Goal: Book appointment/travel/reservation

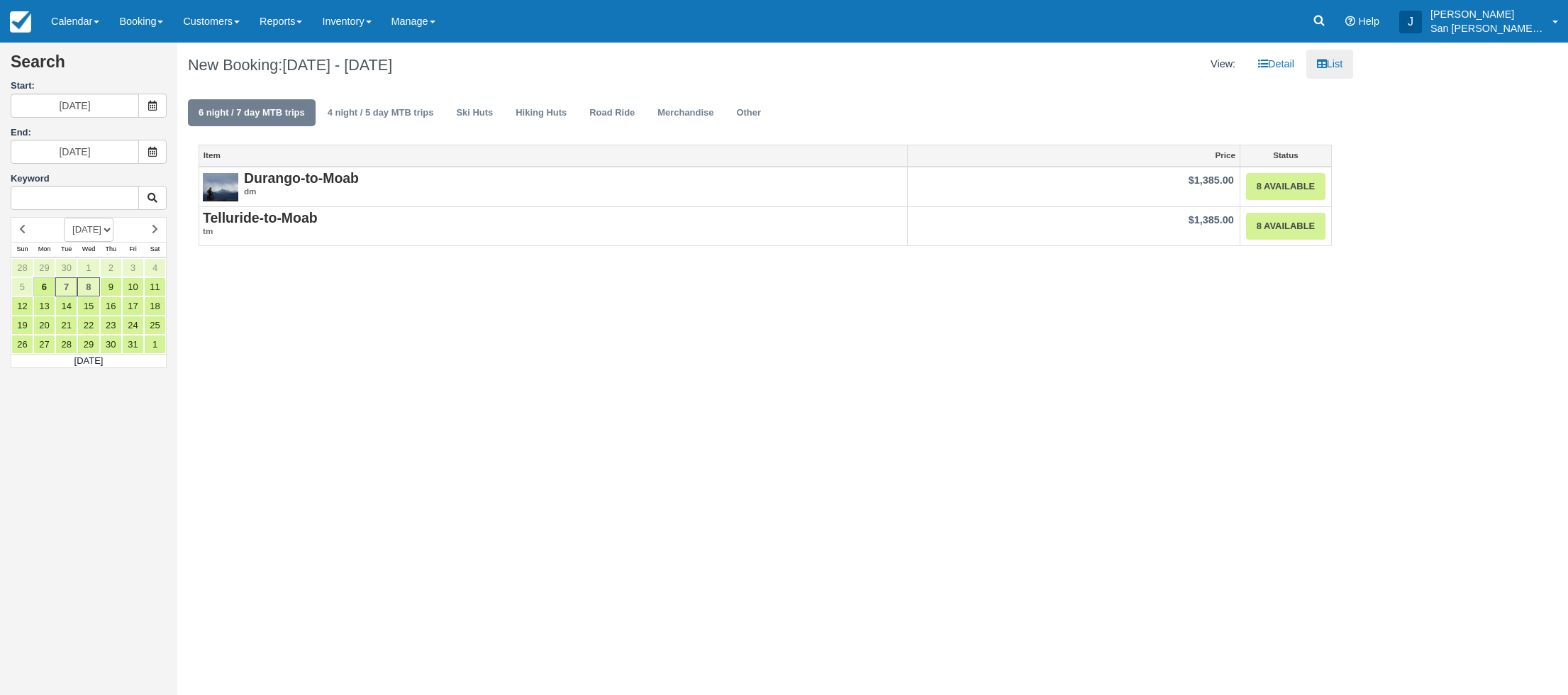
click at [113, 231] on select "OCTOBER 2025 NOVEMBER 2025 DECEMBER 2025 JANUARY 2026 FEBRUARY 2026 MARCH 2026 …" at bounding box center [88, 229] width 50 height 24
select select "20260701"
click at [64, 217] on select "OCTOBER 2025 NOVEMBER 2025 DECEMBER 2025 JANUARY 2026 FEBRUARY 2026 MARCH 2026 …" at bounding box center [88, 229] width 50 height 24
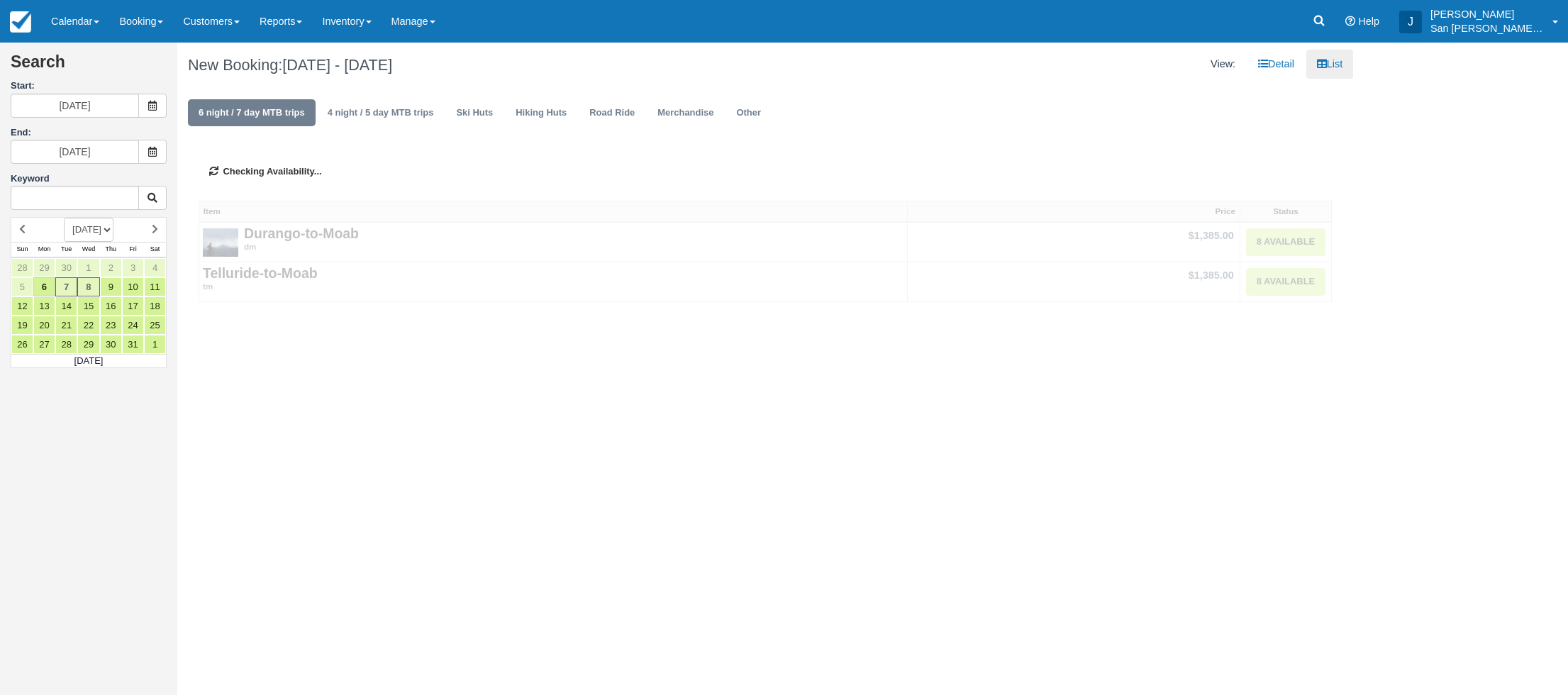
type input "07/01/26"
type input "07/02/26"
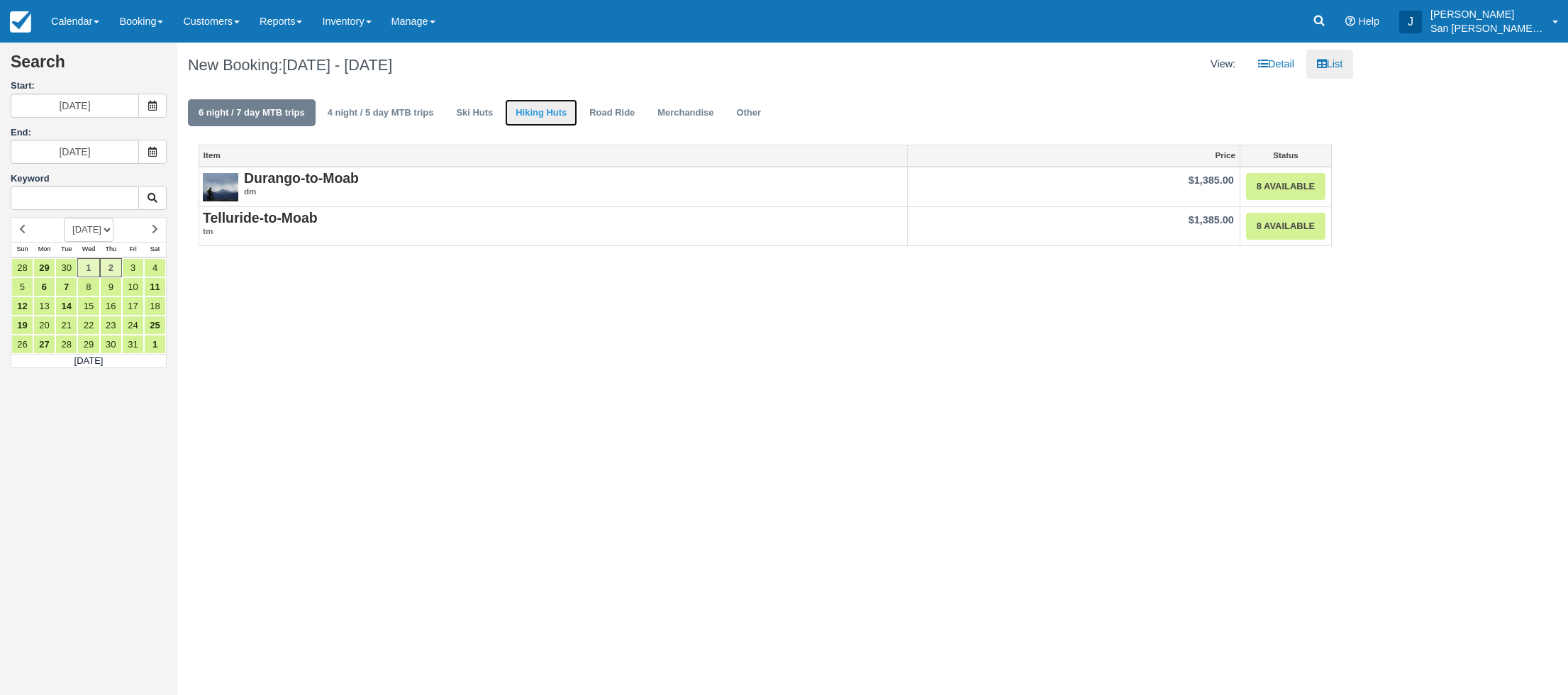
click at [535, 111] on link "Hiking Huts" at bounding box center [541, 113] width 72 height 28
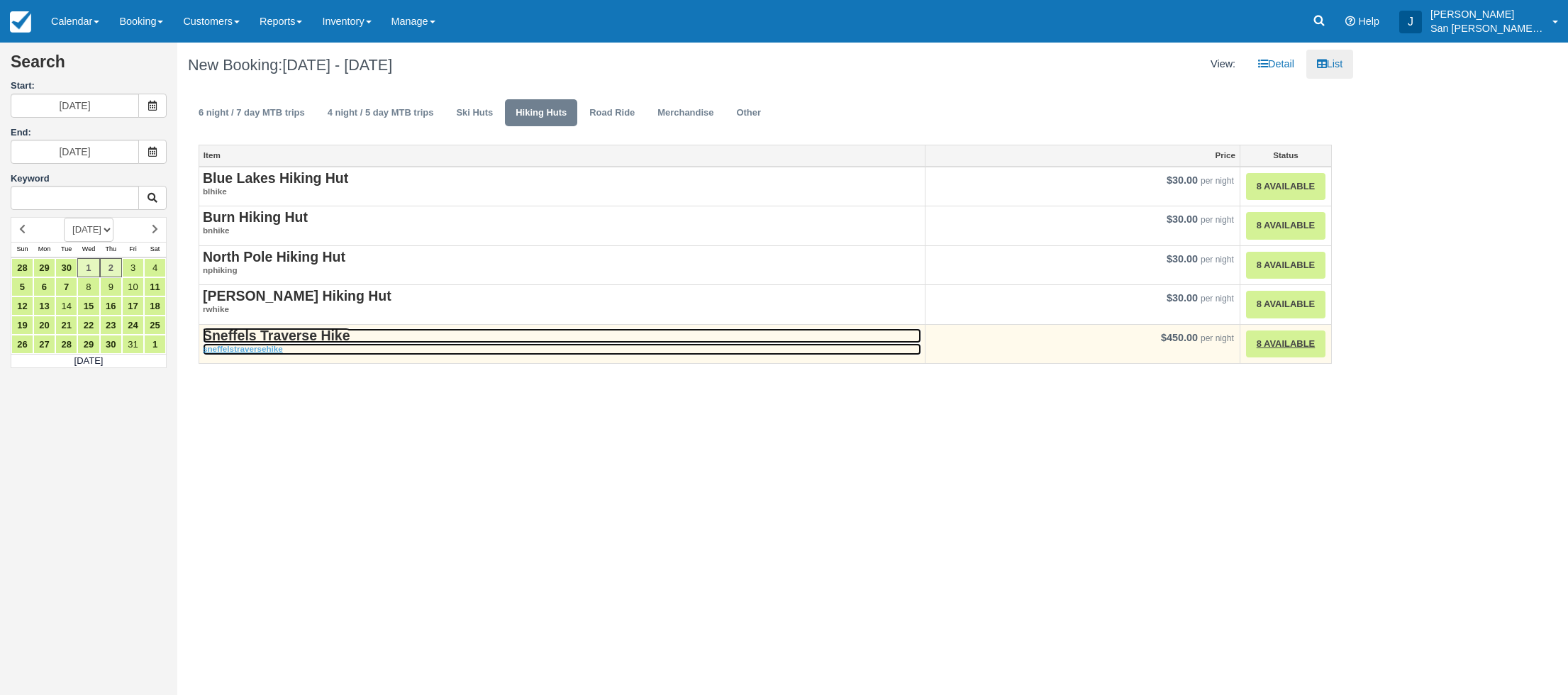
click at [274, 337] on strong "Sneffels Traverse Hike" at bounding box center [276, 336] width 147 height 16
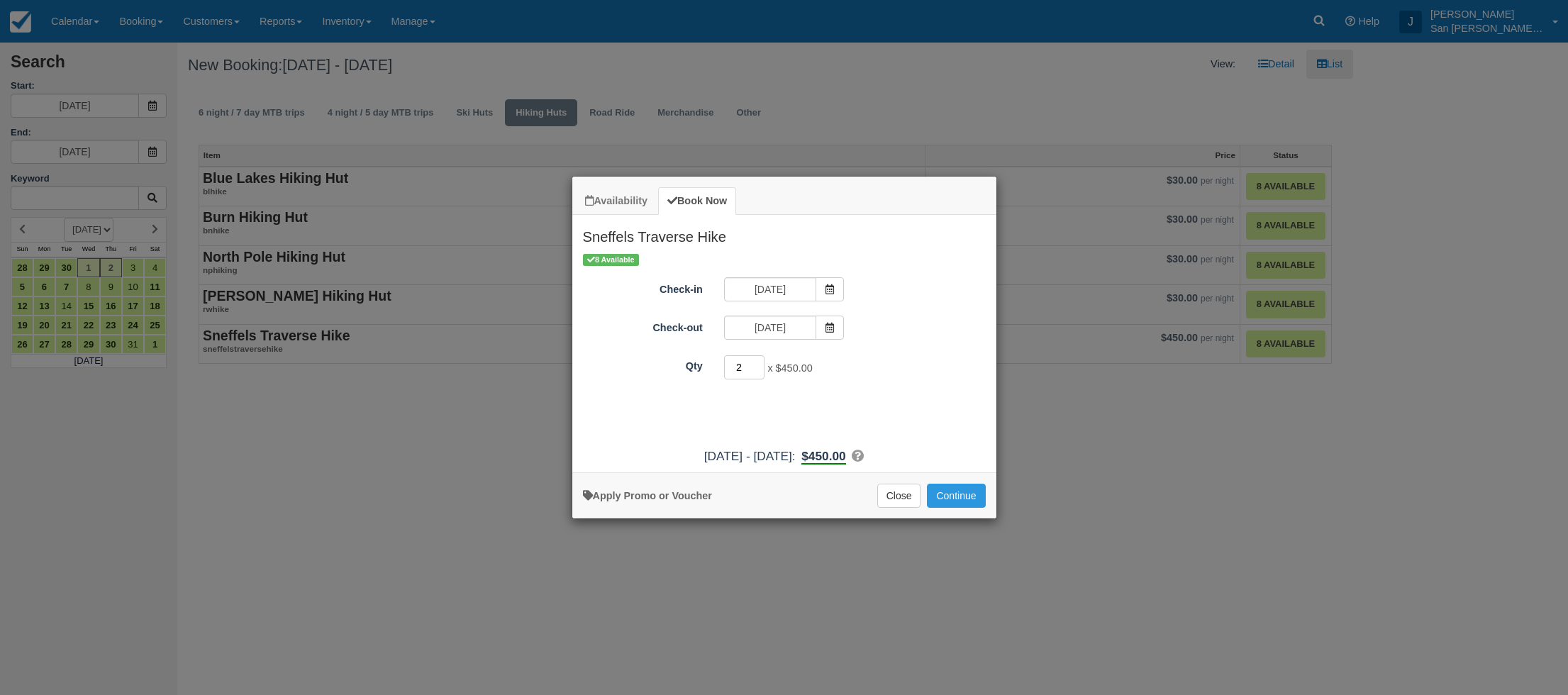
click at [756, 363] on input "2" at bounding box center [743, 367] width 41 height 24
click at [756, 363] on input "3" at bounding box center [743, 367] width 41 height 24
type input "4"
click at [759, 363] on input "4" at bounding box center [743, 367] width 41 height 24
drag, startPoint x: 829, startPoint y: 287, endPoint x: 834, endPoint y: 299, distance: 13.0
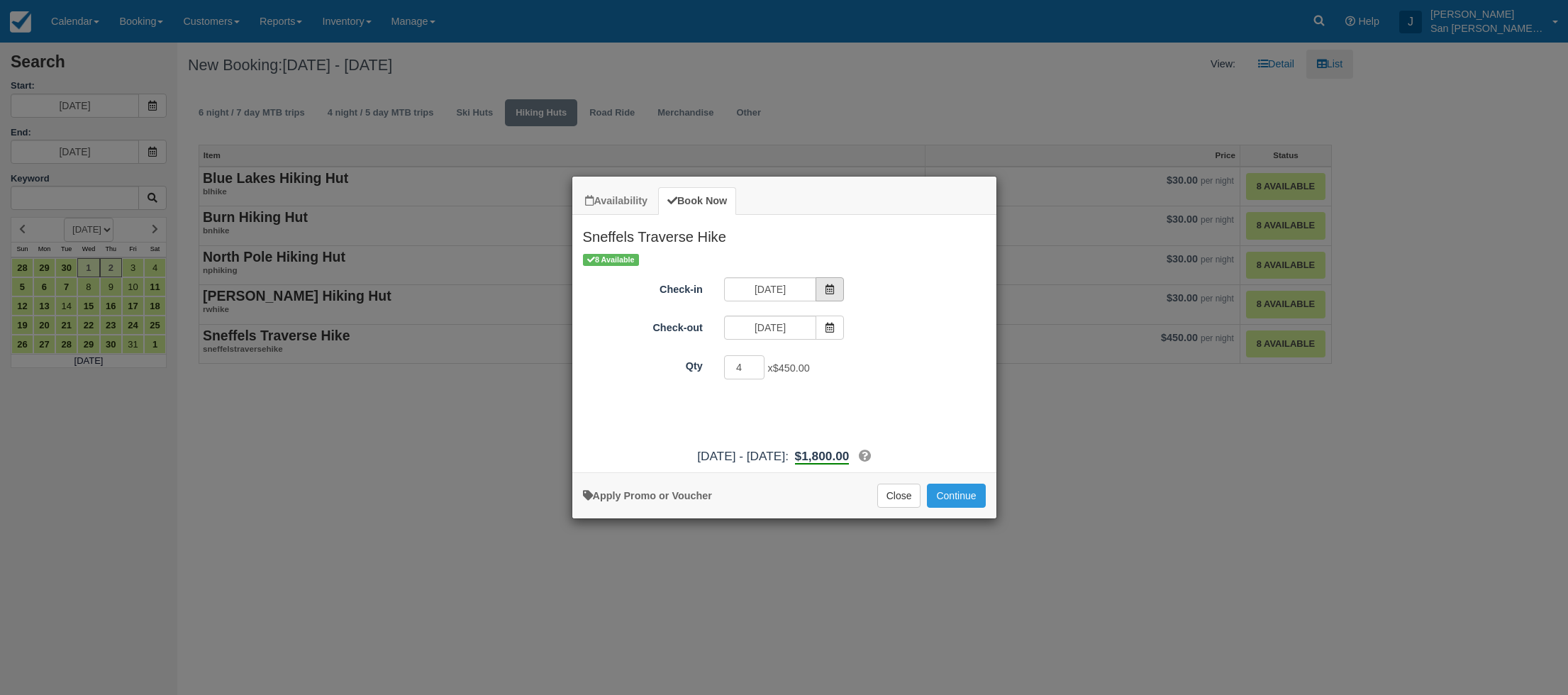
click at [830, 287] on icon "Item Modal" at bounding box center [830, 289] width 10 height 10
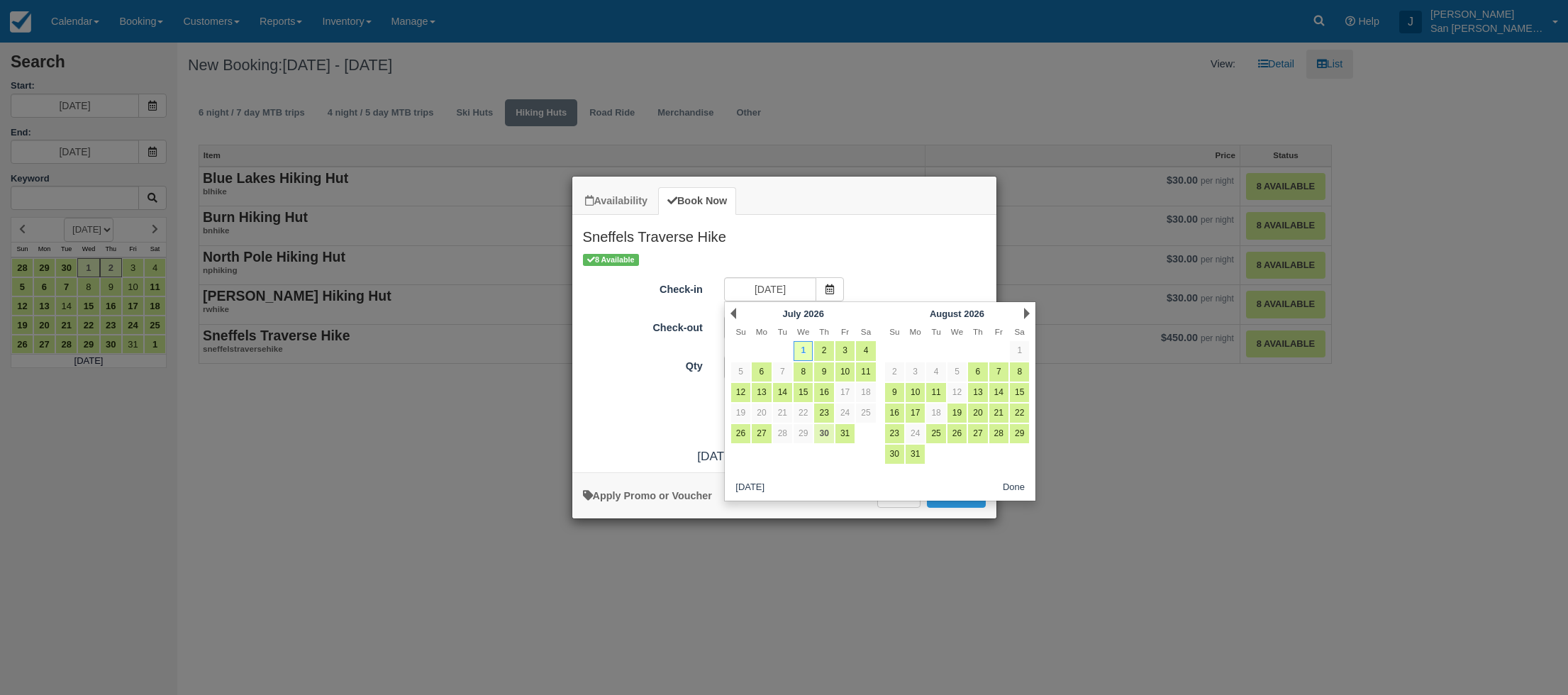
click at [824, 434] on link "30" at bounding box center [823, 433] width 19 height 19
type input "07/30/26"
type input "07/31/26"
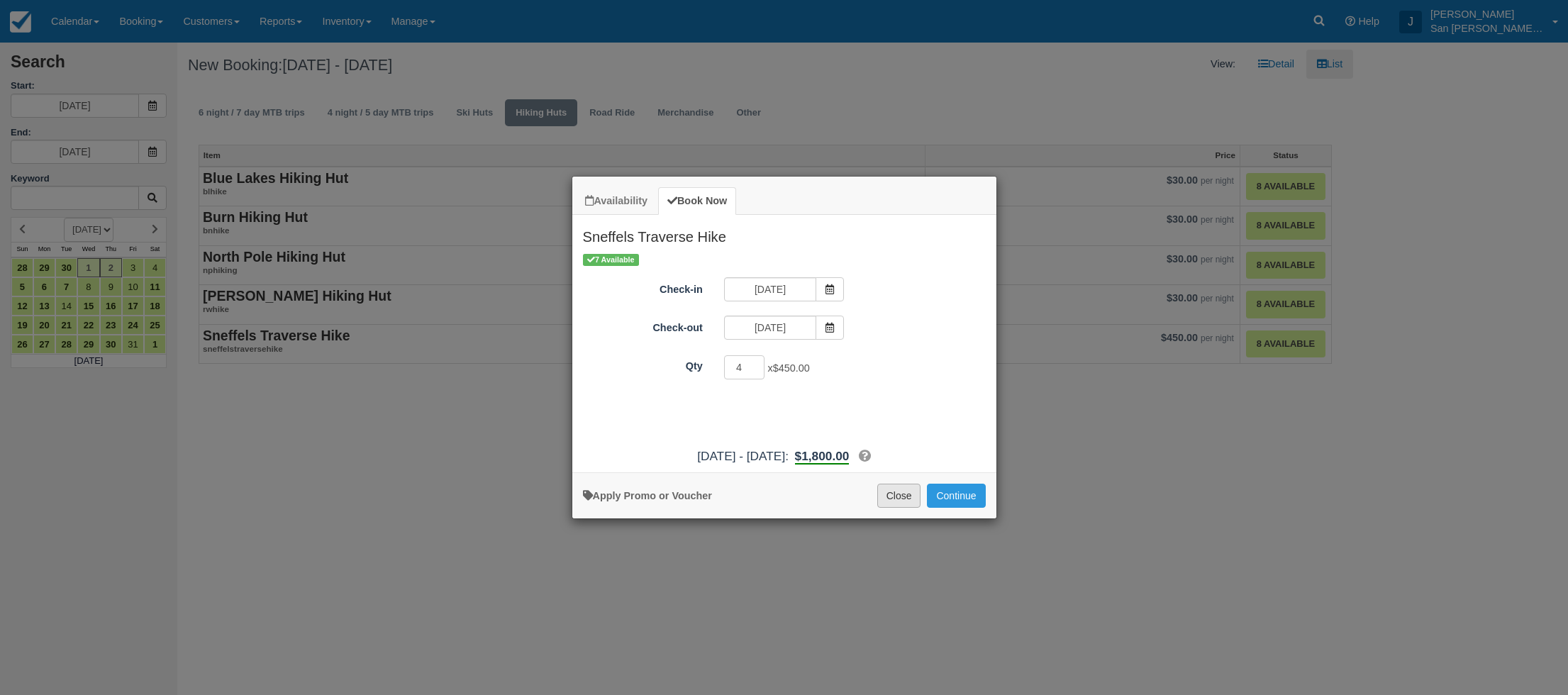
click at [891, 495] on button "Close" at bounding box center [899, 495] width 44 height 24
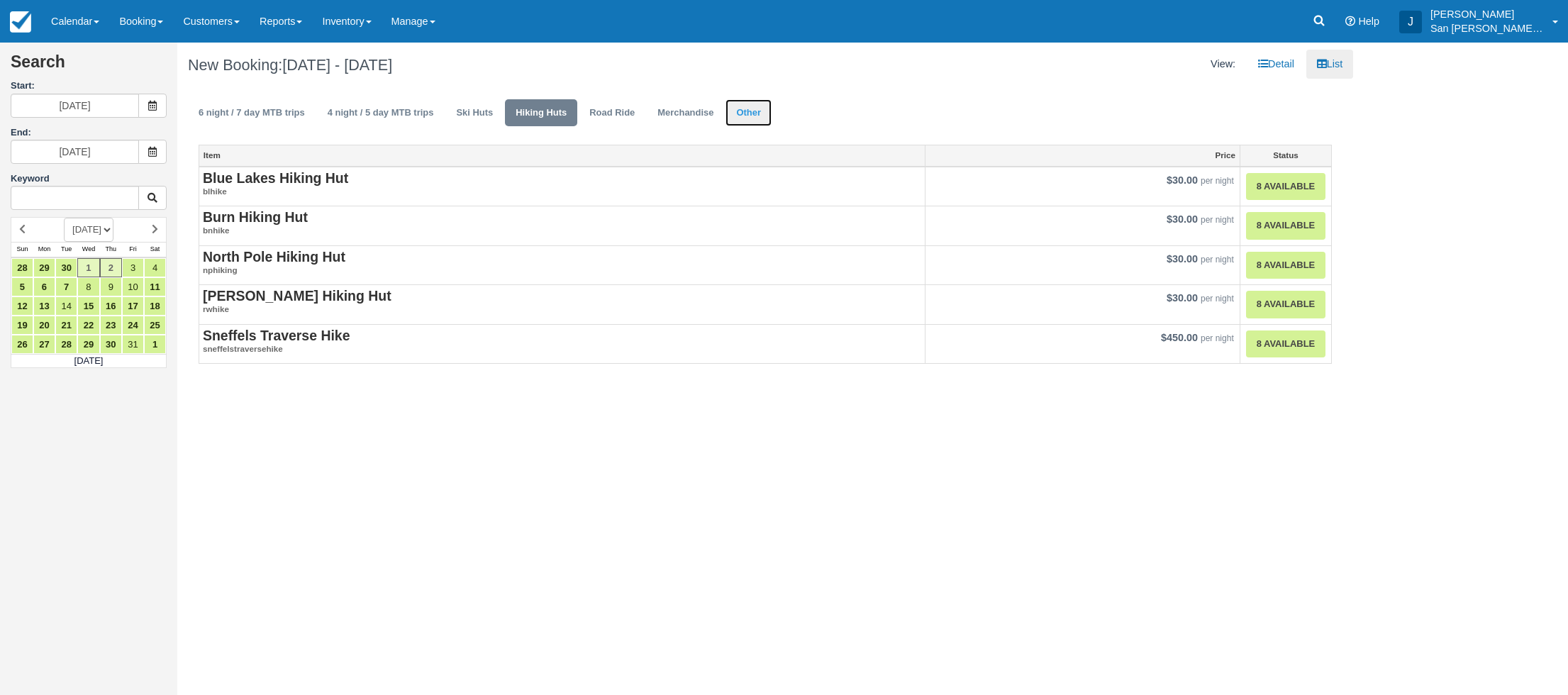
click at [748, 116] on link "Other" at bounding box center [748, 113] width 46 height 28
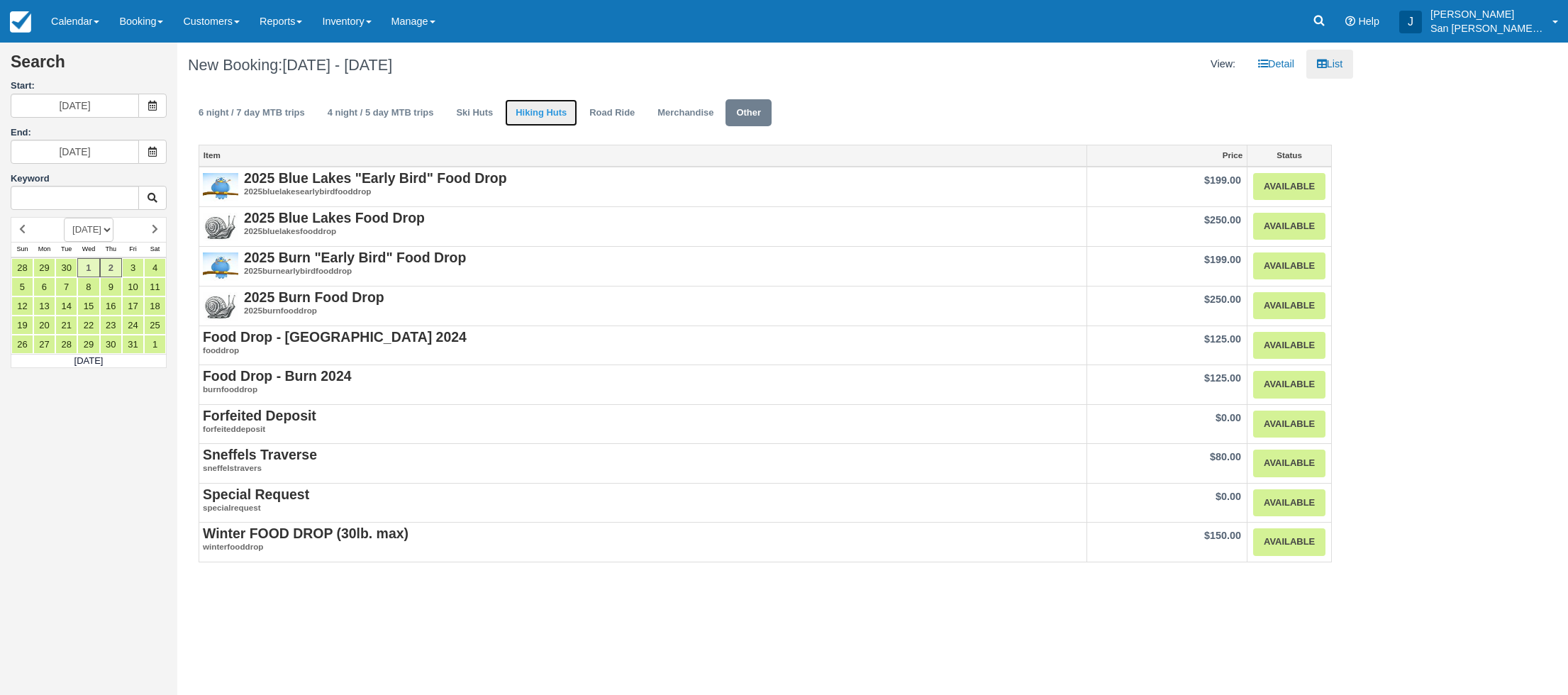
drag, startPoint x: 531, startPoint y: 114, endPoint x: 530, endPoint y: 123, distance: 9.1
click at [531, 115] on link "Hiking Huts" at bounding box center [541, 113] width 72 height 28
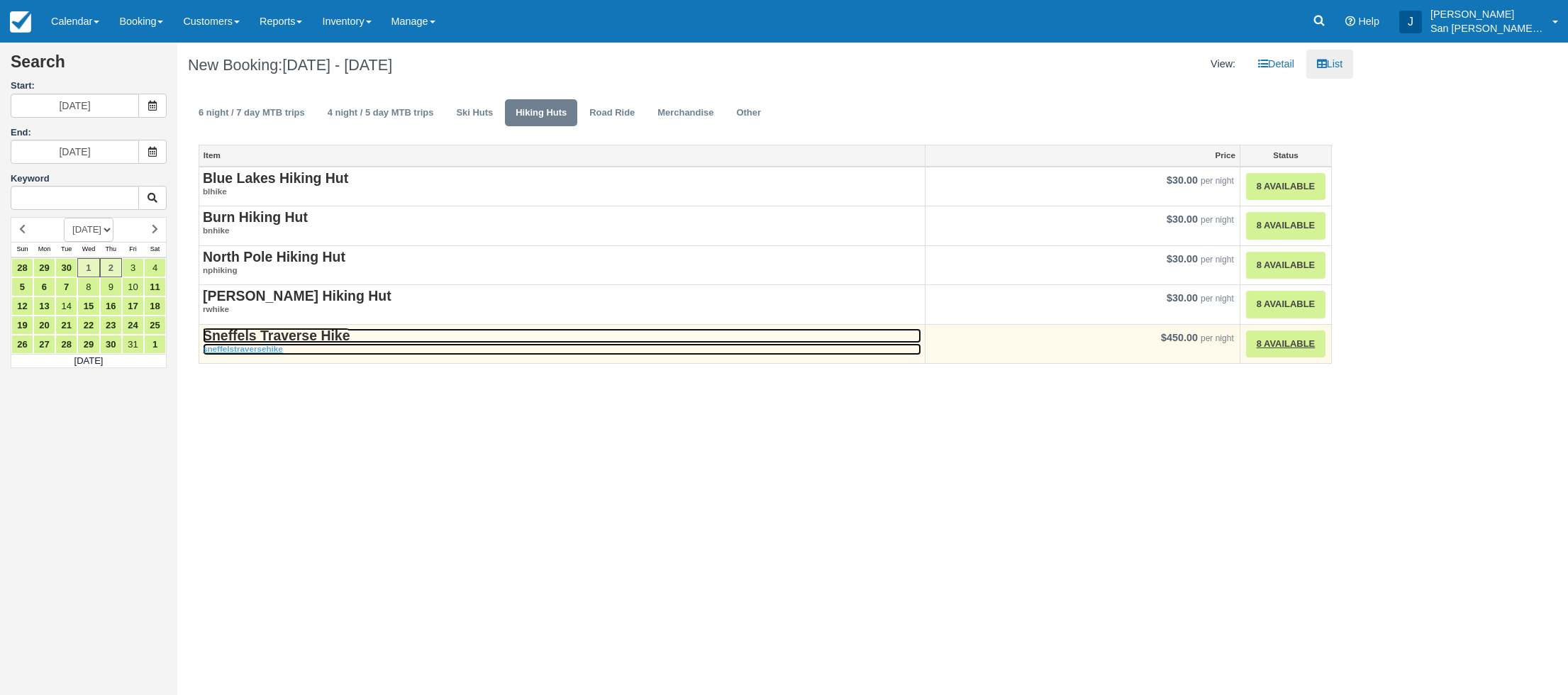
click at [289, 337] on strong "Sneffels Traverse Hike" at bounding box center [276, 336] width 147 height 16
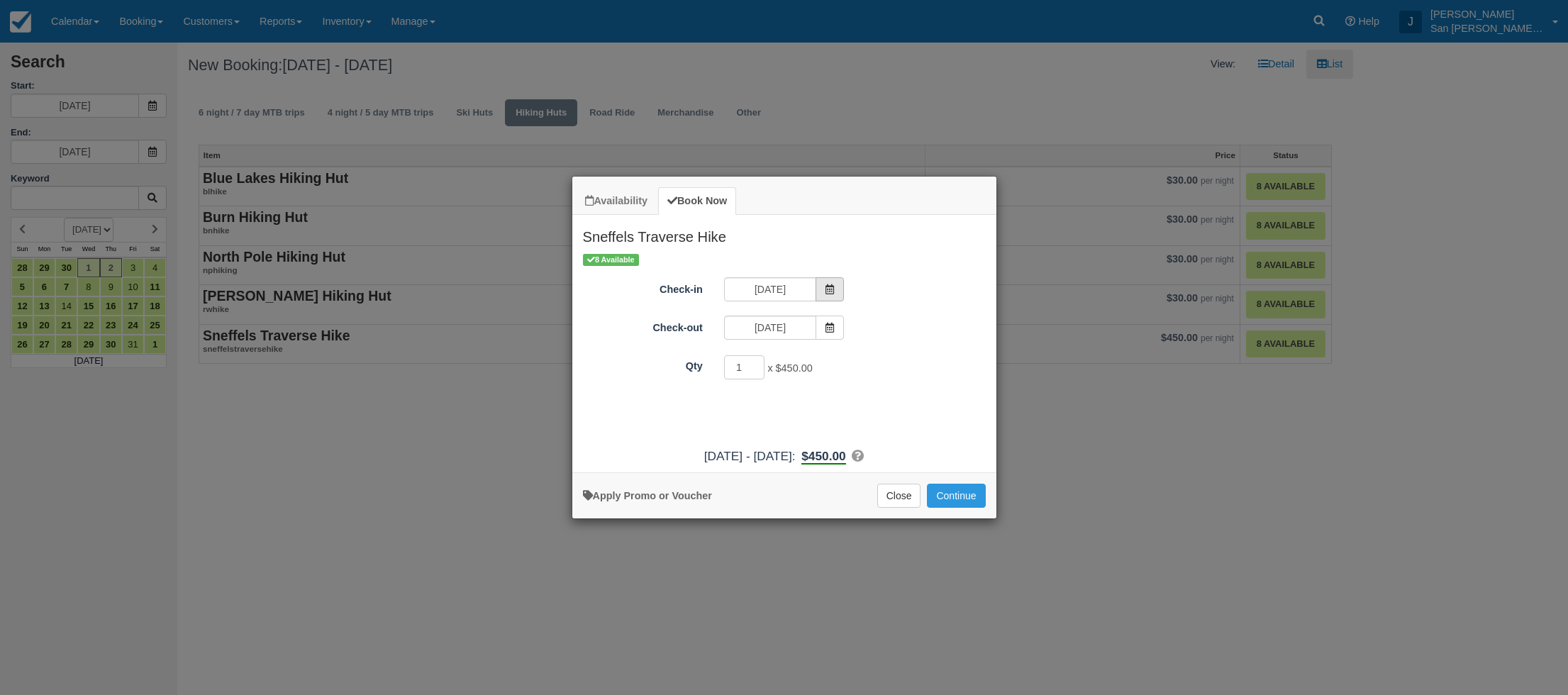
click at [831, 293] on icon "Item Modal" at bounding box center [830, 289] width 10 height 10
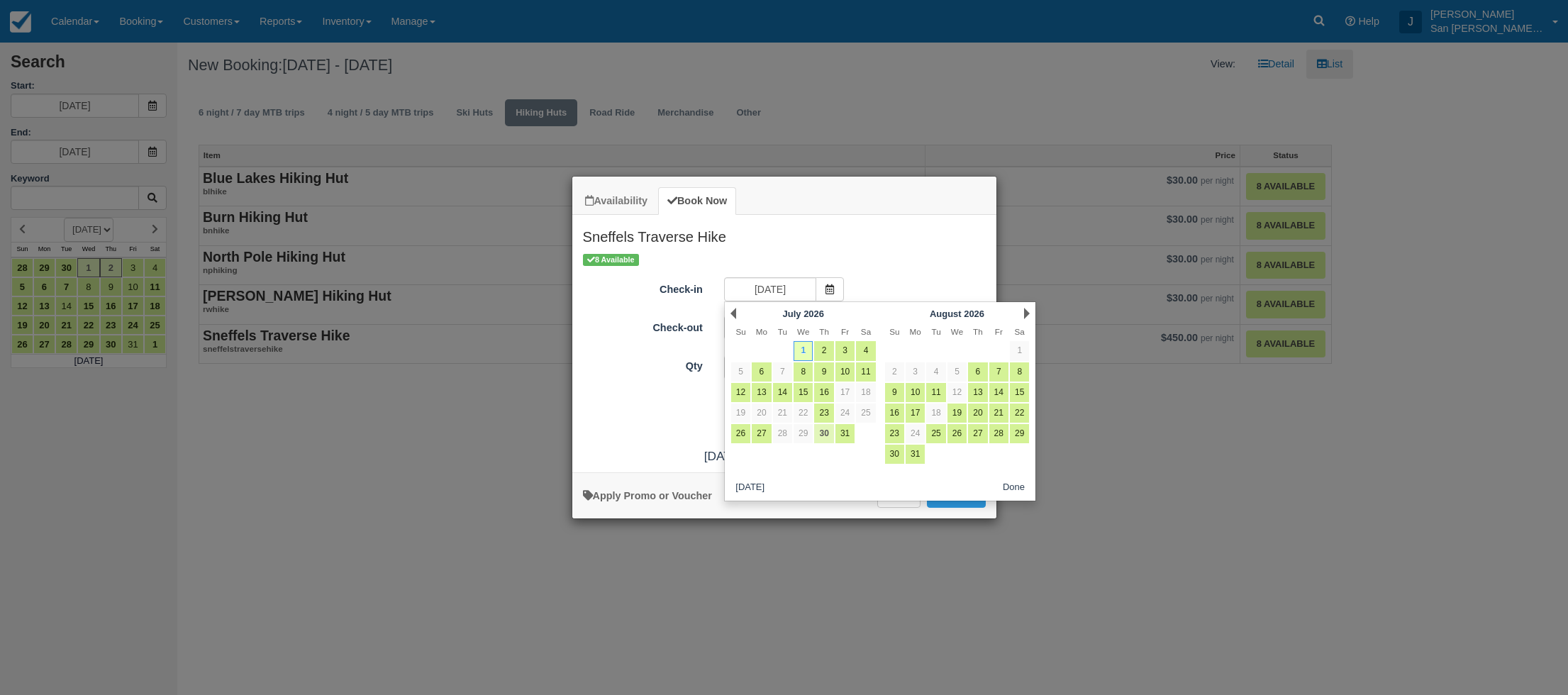
click at [824, 435] on link "30" at bounding box center [823, 433] width 19 height 19
type input "07/30/26"
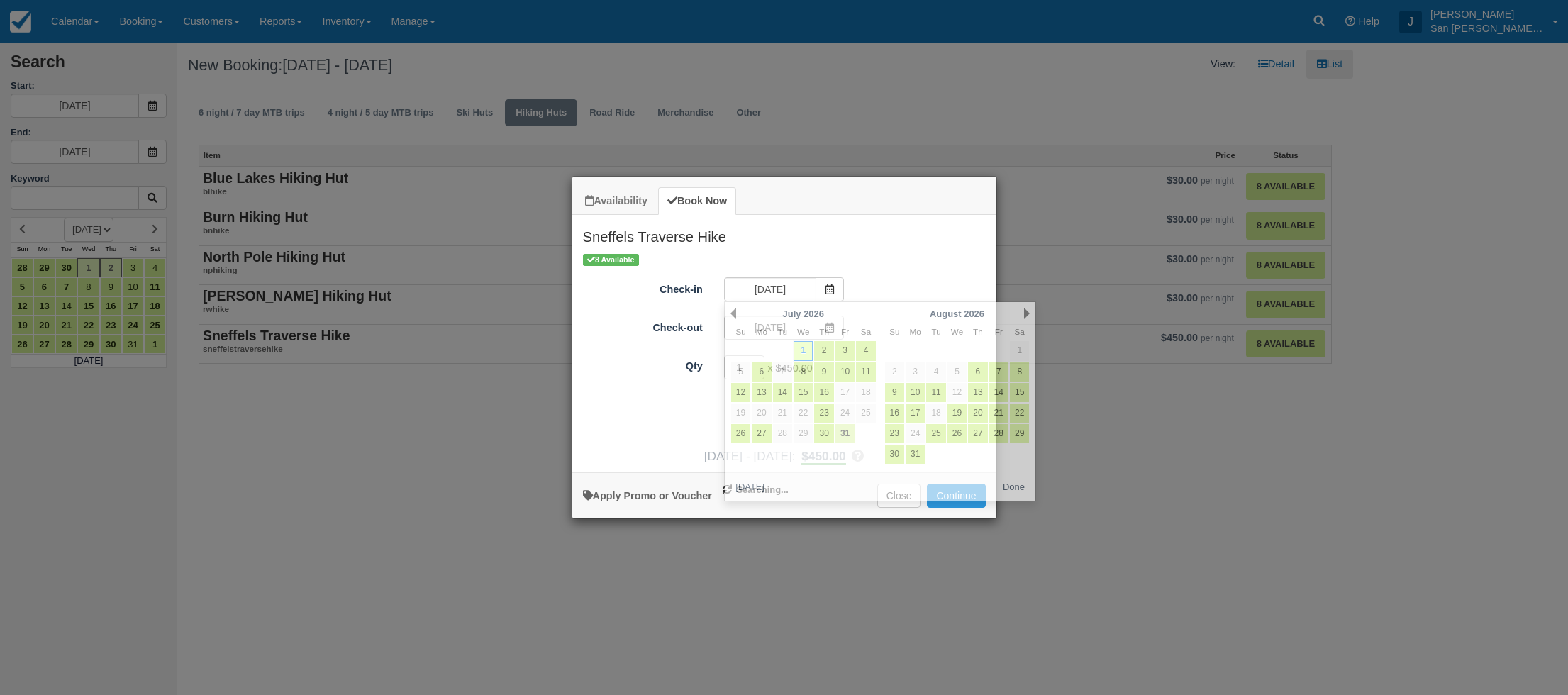
type input "07/31/26"
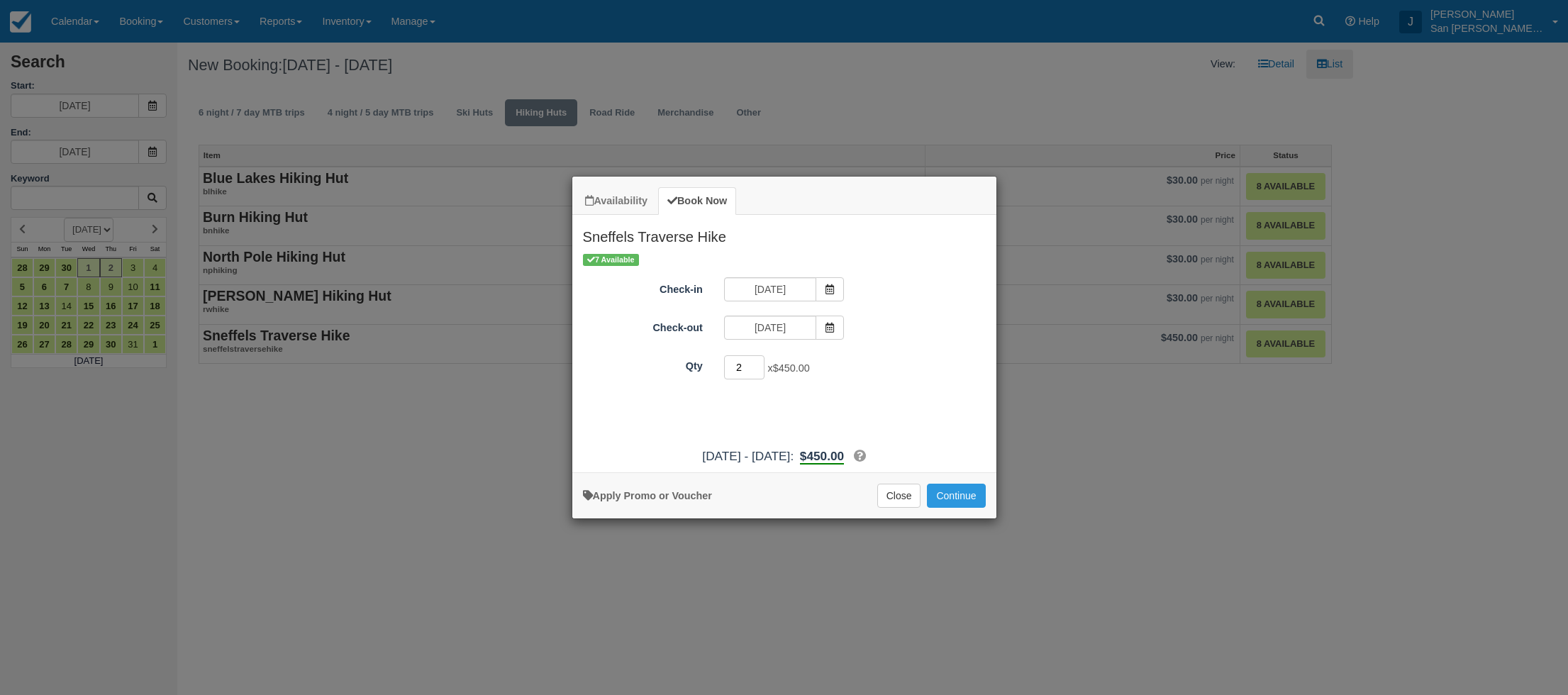
click at [758, 363] on input "2" at bounding box center [743, 367] width 41 height 24
click at [758, 363] on input "3" at bounding box center [743, 367] width 41 height 24
type input "4"
click at [758, 363] on input "4" at bounding box center [743, 367] width 41 height 24
click at [945, 499] on button "Continue" at bounding box center [956, 495] width 59 height 24
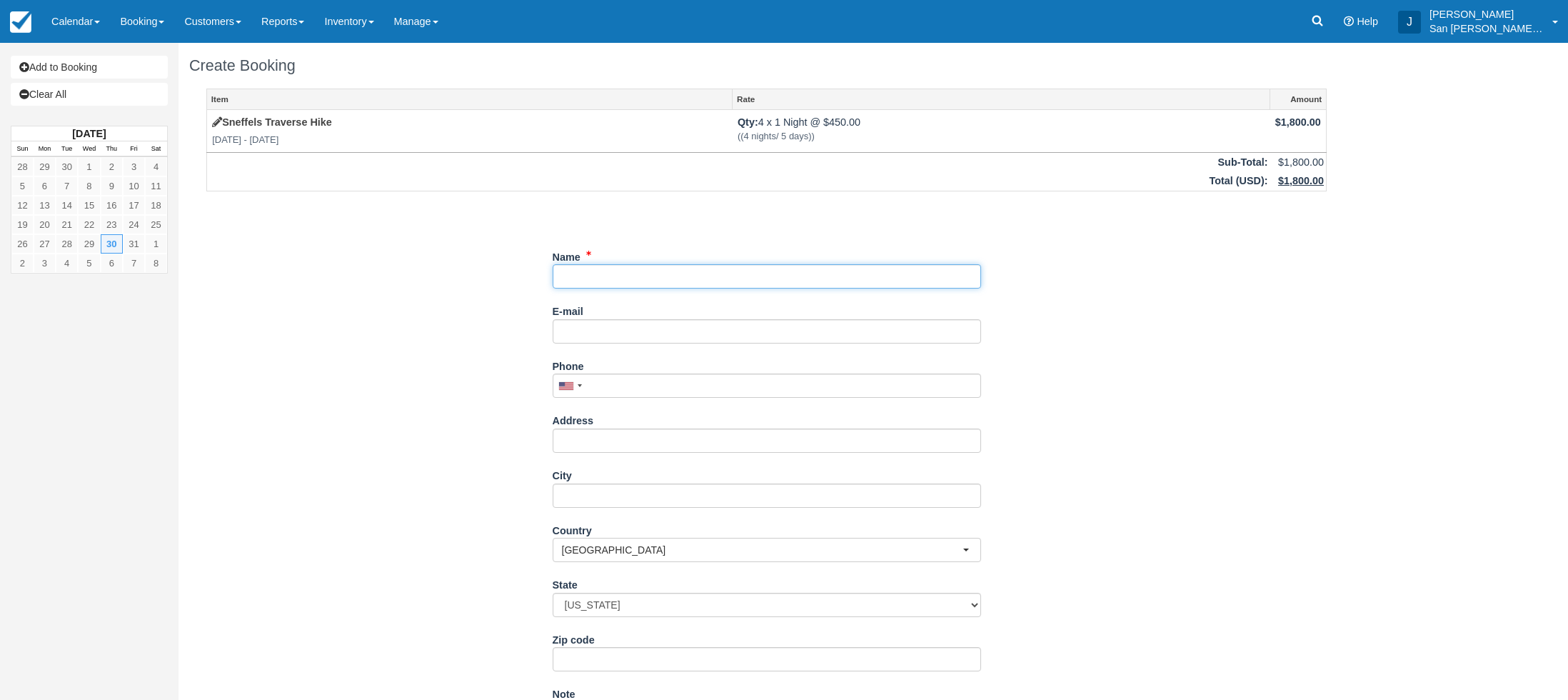
click at [597, 282] on input "Name" at bounding box center [767, 276] width 429 height 24
click at [604, 283] on input "Name" at bounding box center [767, 276] width 429 height 24
click at [647, 279] on input "Name" at bounding box center [767, 276] width 429 height 24
type input "[PERSON_NAME]"
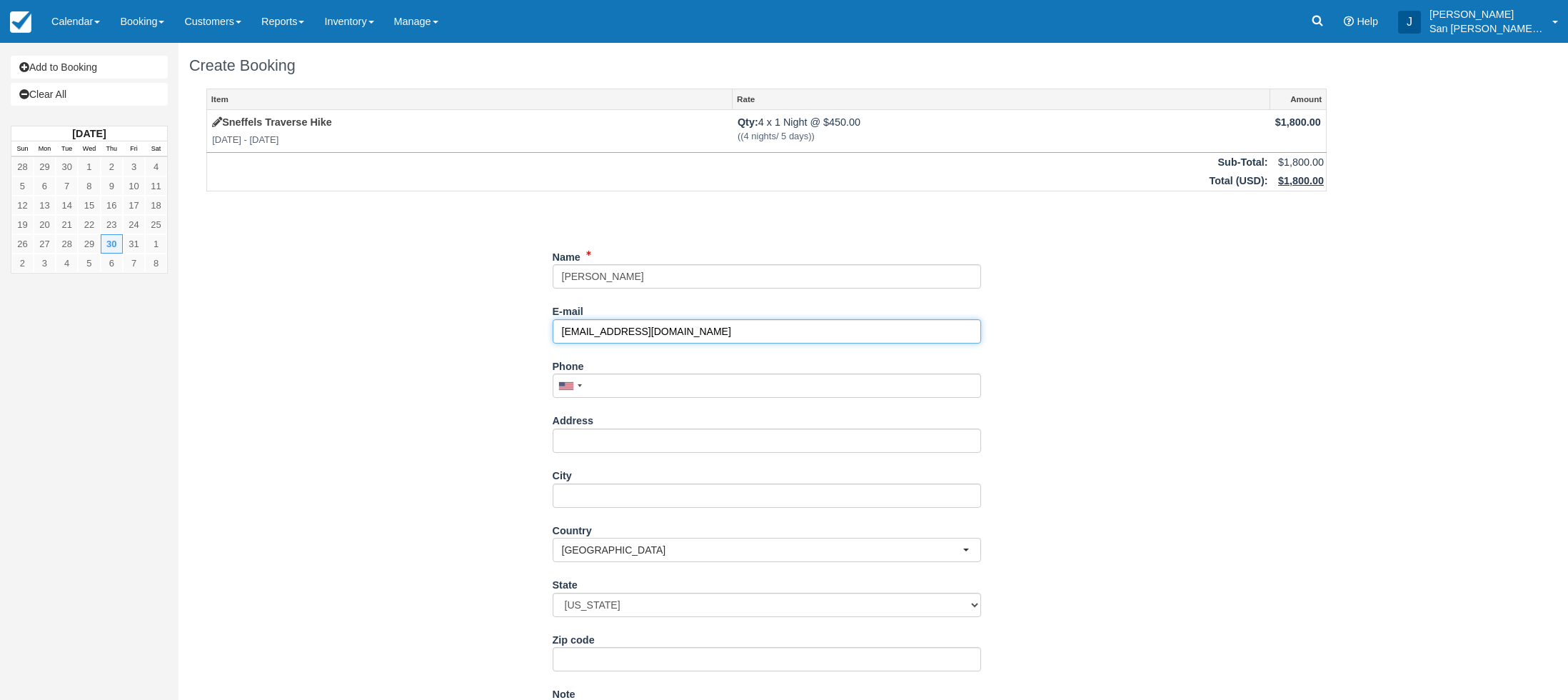
type input "[EMAIL_ADDRESS][DOMAIN_NAME]"
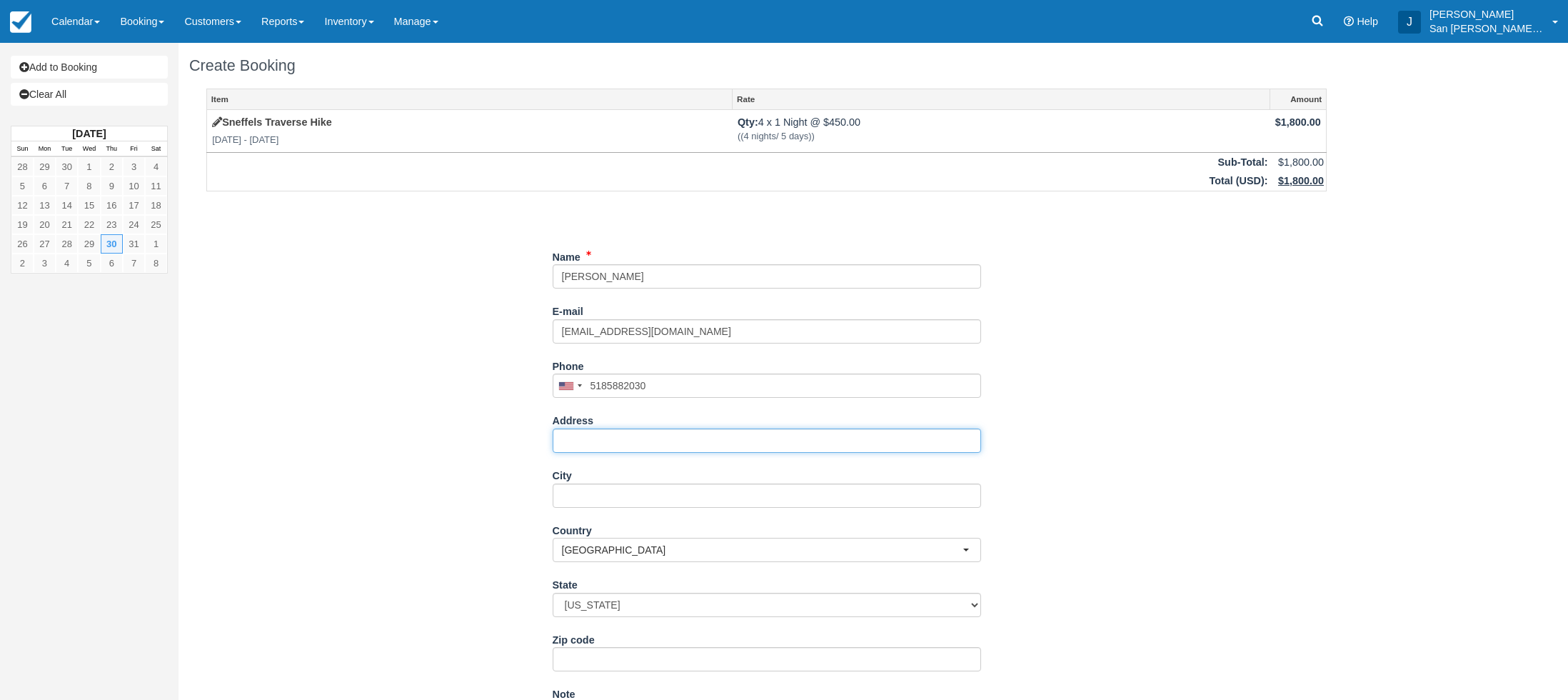
type input "[PHONE_NUMBER]"
type input "[STREET_ADDRESS]"
type input "01520"
click at [620, 609] on select "[US_STATE] [US_STATE] [US_STATE] [US_STATE] [US_STATE] [US_STATE] [US_STATE] [U…" at bounding box center [767, 605] width 429 height 24
select select "MA"
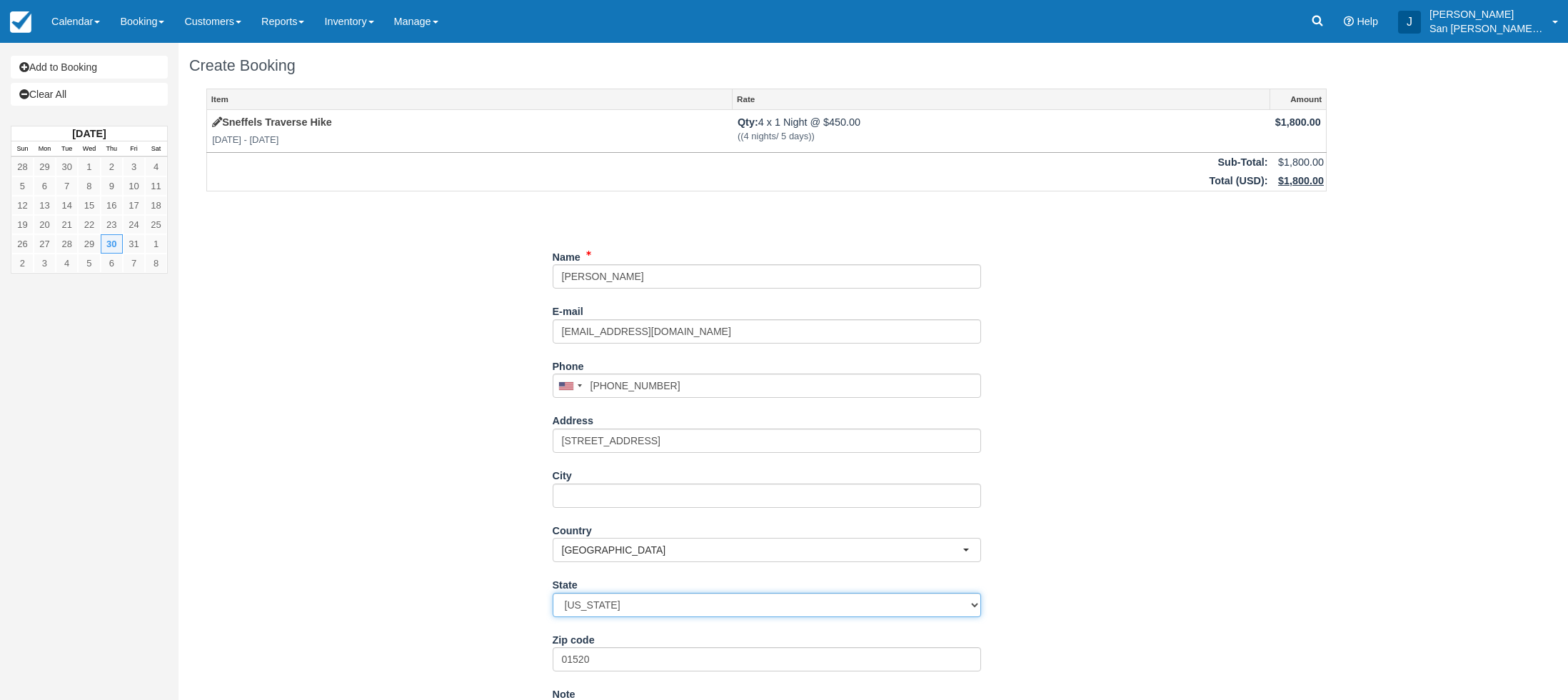
click at [553, 593] on select "[US_STATE] [US_STATE] [US_STATE] [US_STATE] [US_STATE] [US_STATE] [US_STATE] [U…" at bounding box center [767, 605] width 429 height 24
click at [639, 505] on input "City" at bounding box center [767, 496] width 429 height 24
type input "Holden"
click at [462, 480] on div "Item Rate Amount Sneffels Traverse Hike [DATE] - [DATE] Qty: 4 x 1 Night @ $450…" at bounding box center [766, 471] width 1154 height 765
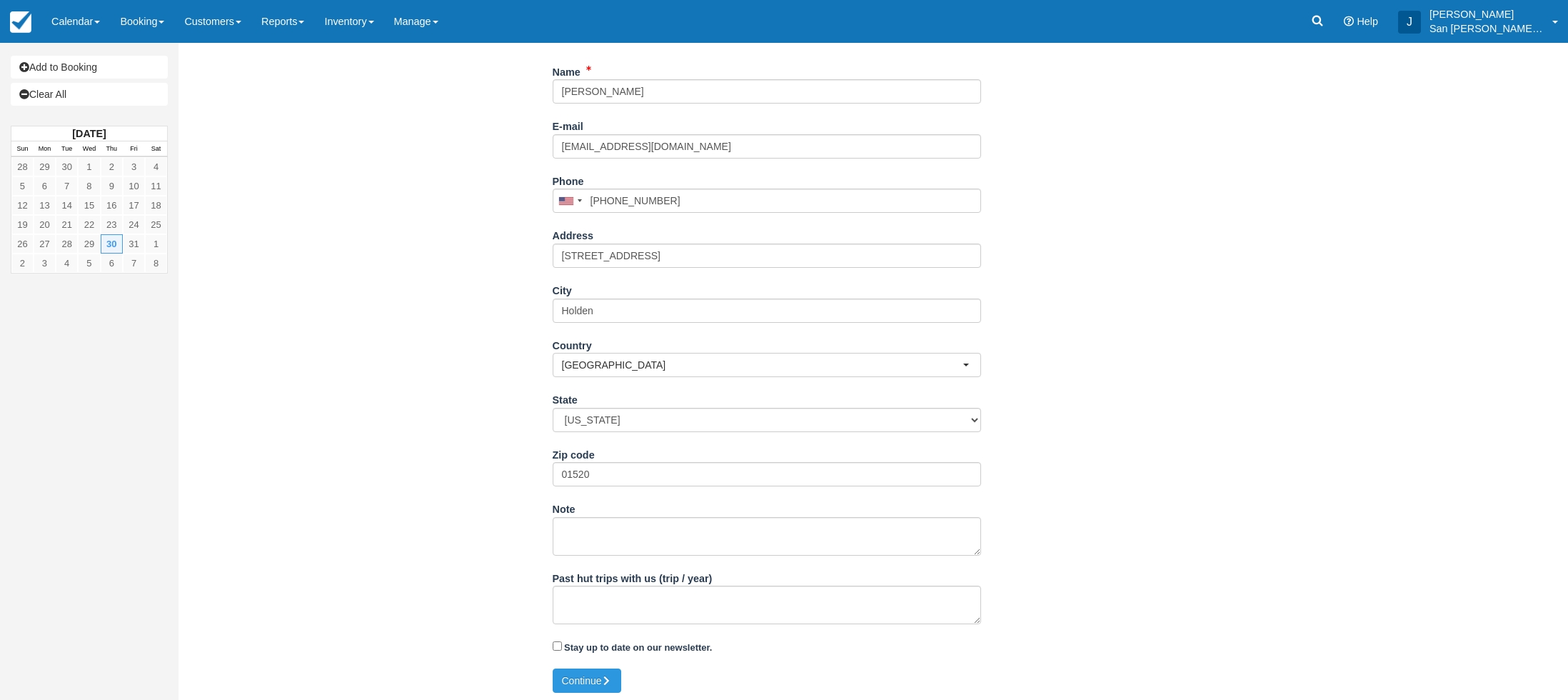
scroll to position [189, 0]
click at [579, 677] on button "Continue" at bounding box center [587, 677] width 69 height 24
type input "[PHONE_NUMBER]"
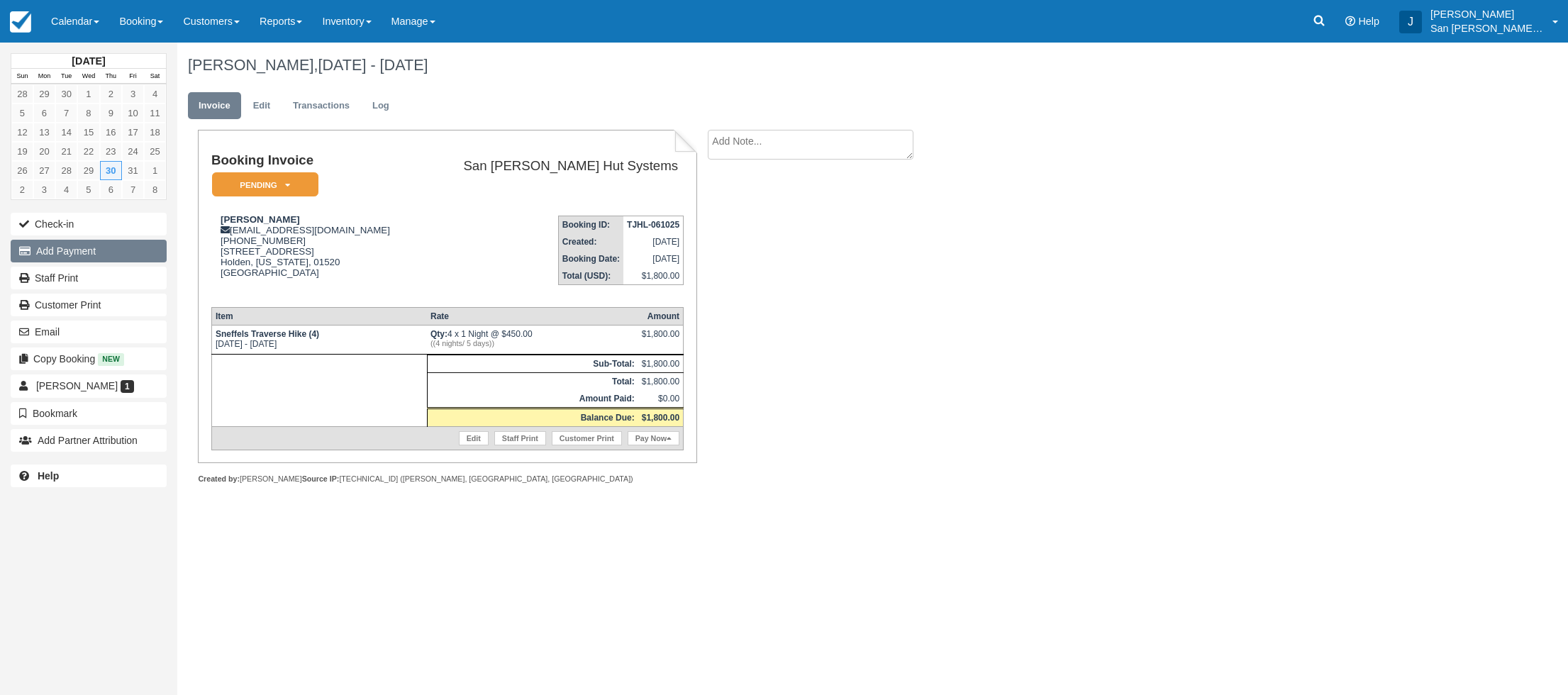
click at [62, 250] on button "Add Payment" at bounding box center [88, 250] width 156 height 23
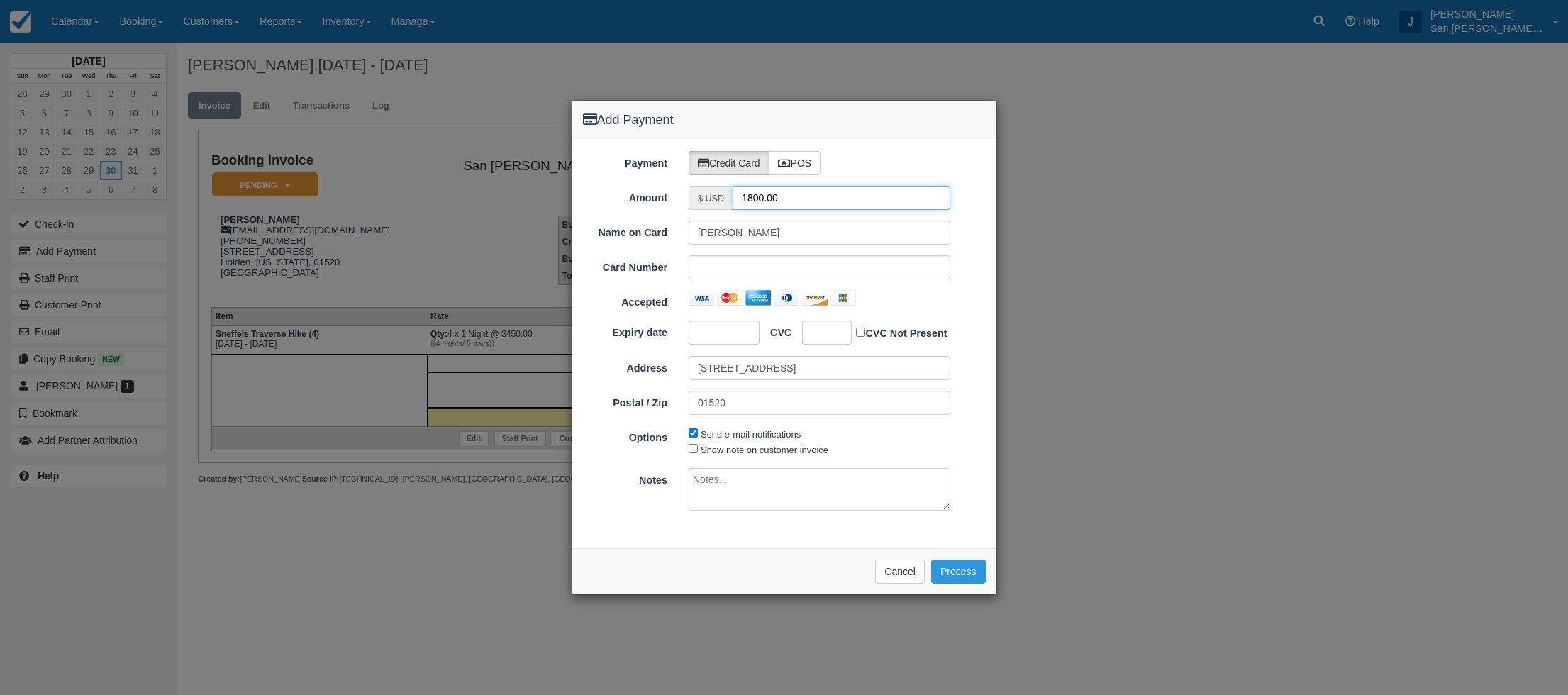
click at [786, 201] on input "1800.00" at bounding box center [841, 198] width 217 height 24
type input "900.00"
click at [969, 301] on div "Accepted" at bounding box center [784, 300] width 424 height 20
click at [962, 568] on button "Process" at bounding box center [958, 572] width 55 height 24
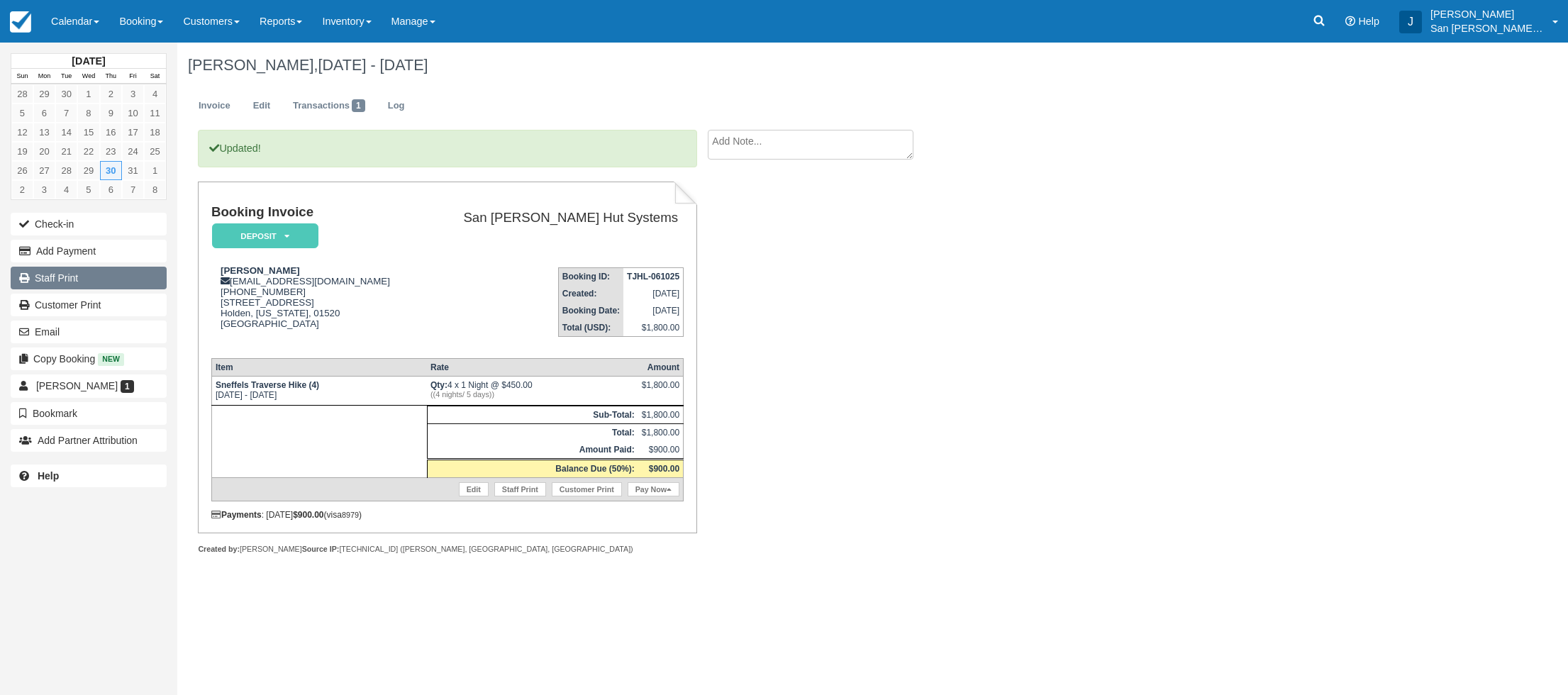
click at [73, 281] on link "Staff Print" at bounding box center [88, 278] width 156 height 23
